Goal: Obtain resource: Obtain resource

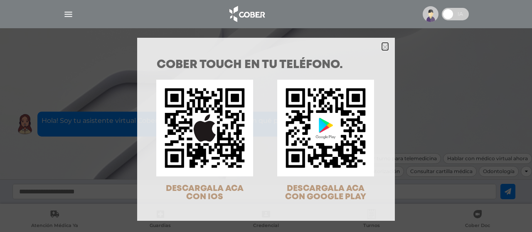
click at [384, 47] on icon "Close" at bounding box center [385, 47] width 6 height 6
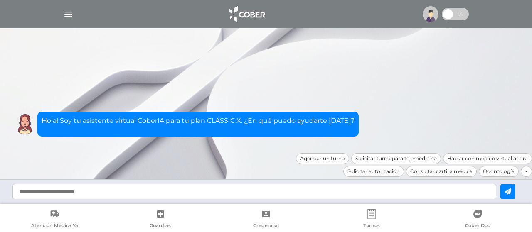
click at [241, 217] on link "Credencial" at bounding box center [265, 219] width 105 height 21
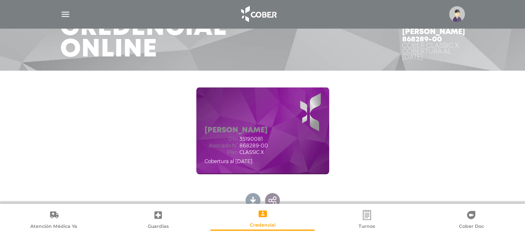
scroll to position [59, 0]
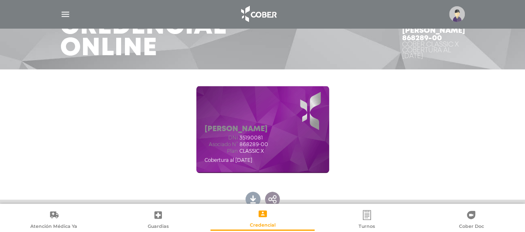
click at [249, 197] on link at bounding box center [253, 198] width 17 height 17
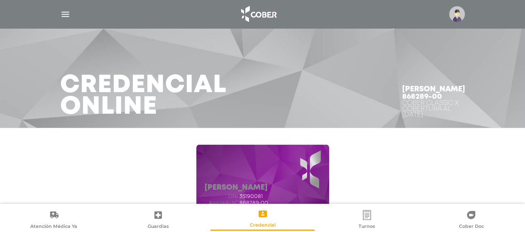
scroll to position [0, 0]
